Goal: Task Accomplishment & Management: Complete application form

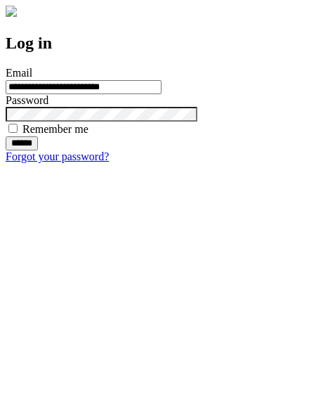
type input "**********"
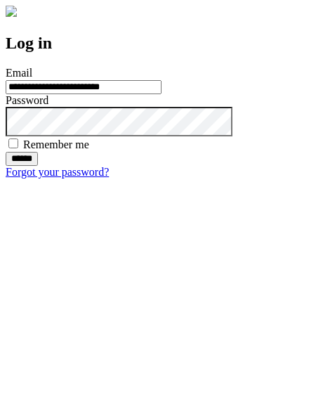
click at [38, 166] on input "******" at bounding box center [22, 159] width 32 height 14
